Goal: Ask a question

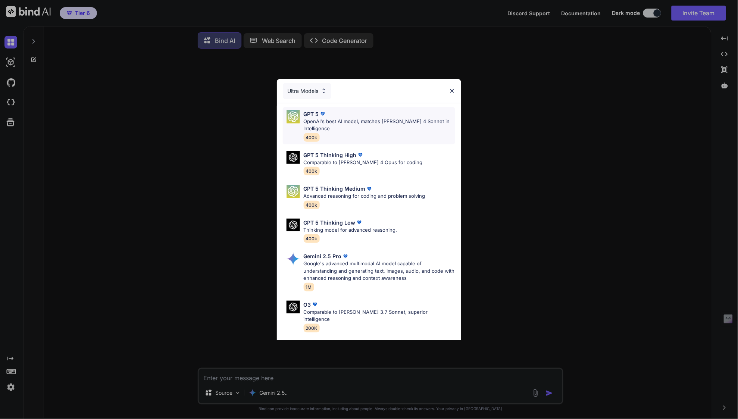
click at [343, 125] on p "OpenAI's best AI model, matches [PERSON_NAME] 4 Sonnet in Intelligence" at bounding box center [380, 125] width 152 height 15
type textarea "x"
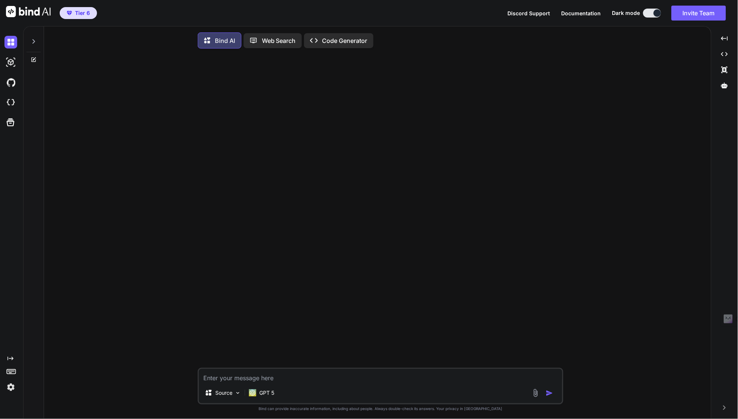
click at [221, 382] on textarea at bounding box center [380, 375] width 363 height 13
type textarea "p"
type textarea "x"
type textarea "pl"
type textarea "x"
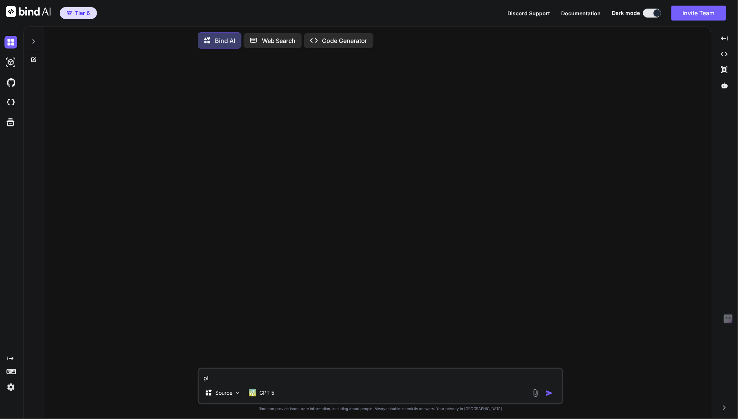
type textarea "ple"
type textarea "x"
type textarea "plea"
type textarea "x"
type textarea "pleas"
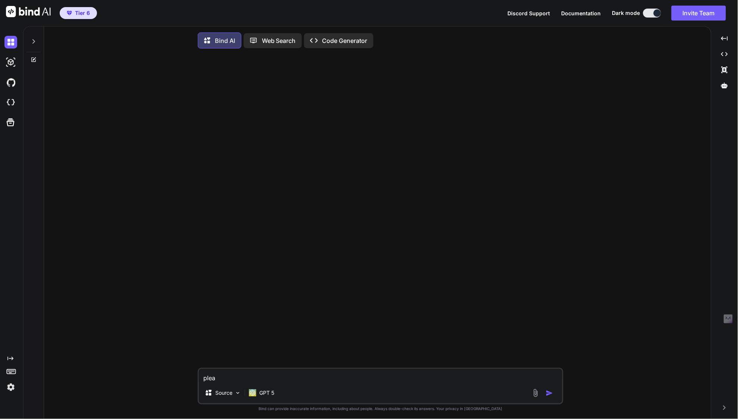
type textarea "x"
type textarea "please"
type textarea "x"
type textarea "please"
type textarea "x"
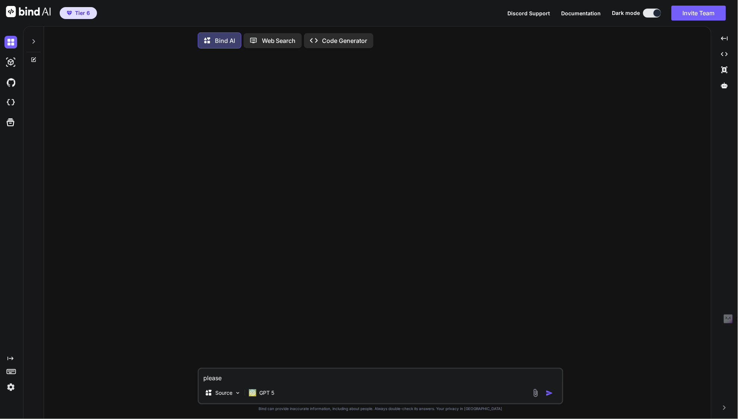
type textarea "please p"
type textarea "x"
type textarea "please pr"
type textarea "x"
type textarea "please pro"
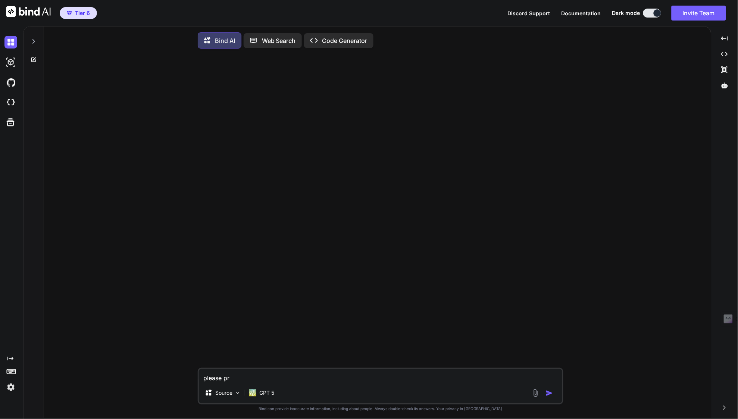
type textarea "x"
type textarea "please prov"
type textarea "x"
type textarea "please pro"
type textarea "x"
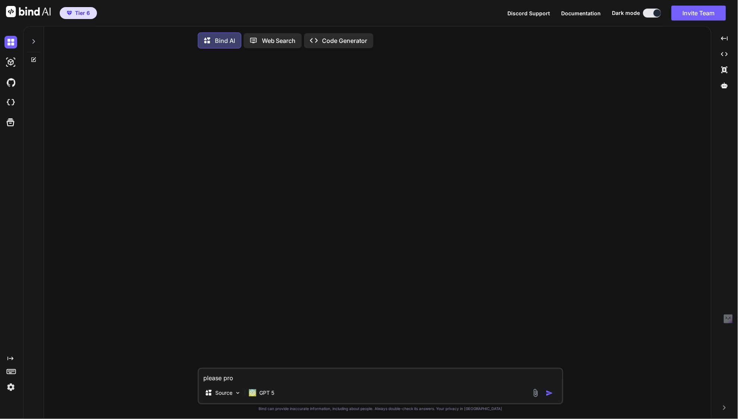
type textarea "please pr"
type textarea "x"
type textarea "please"
type textarea "x"
type textarea "please"
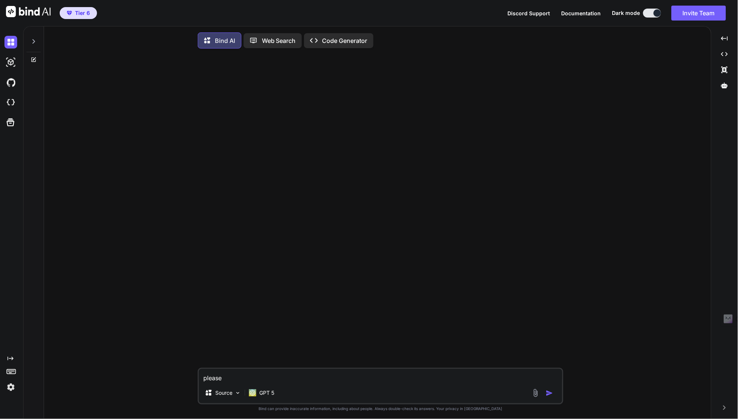
type textarea "x"
type textarea "pleas"
type textarea "x"
type textarea "plea"
type textarea "x"
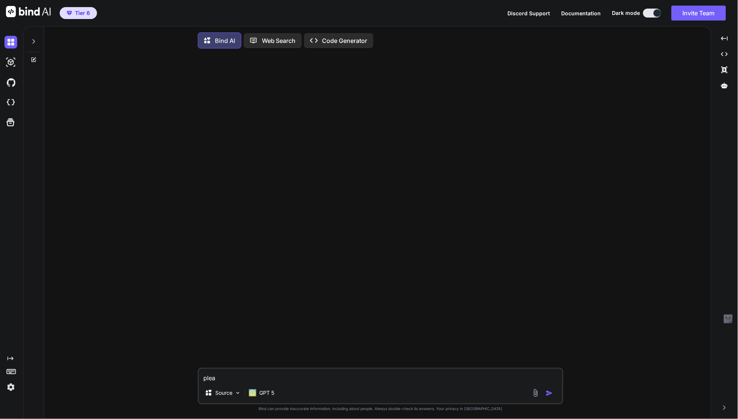
type textarea "ple"
type textarea "x"
type textarea "pl"
type textarea "x"
type textarea "p"
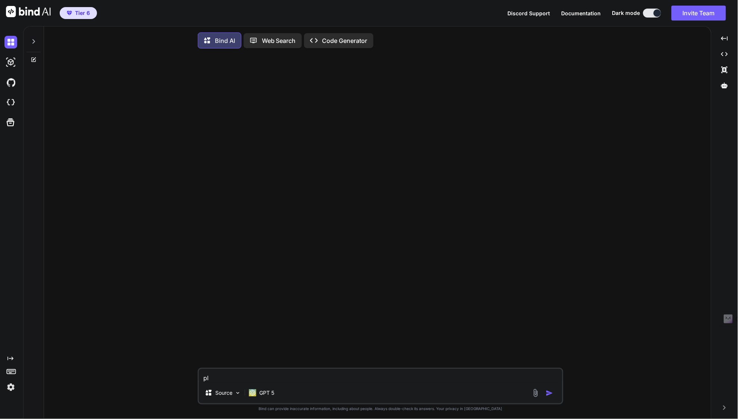
type textarea "x"
click at [534, 393] on img at bounding box center [535, 393] width 9 height 9
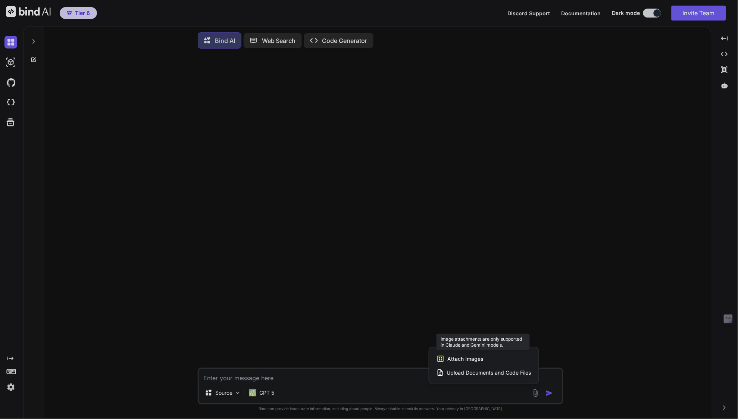
click at [474, 361] on span "Attach Images" at bounding box center [466, 358] width 36 height 7
click at [672, 300] on div at bounding box center [369, 209] width 738 height 419
type textarea "x"
